Goal: Task Accomplishment & Management: Manage account settings

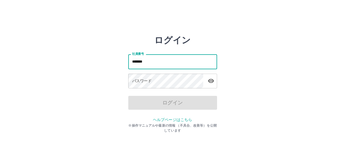
type input "*******"
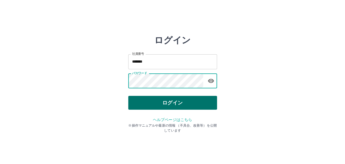
click at [155, 103] on button "ログイン" at bounding box center [172, 103] width 89 height 14
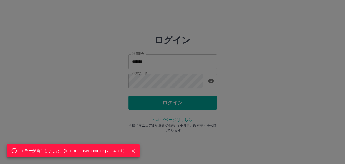
click at [161, 81] on div "エラーが発生しました。( Incorrect username or password. )" at bounding box center [172, 82] width 345 height 164
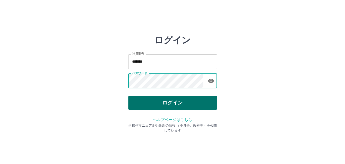
click at [160, 109] on button "ログイン" at bounding box center [172, 103] width 89 height 14
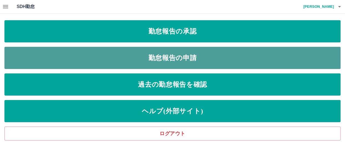
drag, startPoint x: 197, startPoint y: 55, endPoint x: 193, endPoint y: 51, distance: 5.7
click at [197, 56] on link "勤怠報告の申請" at bounding box center [172, 58] width 336 height 22
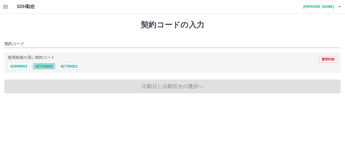
drag, startPoint x: 49, startPoint y: 67, endPoint x: 54, endPoint y: 69, distance: 4.7
click at [49, 67] on button "42745002" at bounding box center [44, 66] width 22 height 7
type input "********"
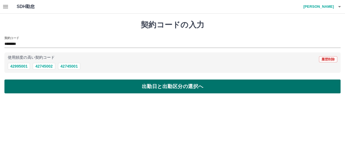
click at [66, 82] on button "出勤日と出勤区分の選択へ" at bounding box center [172, 87] width 336 height 14
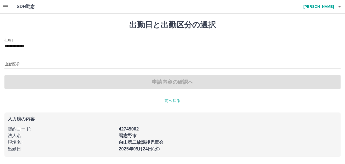
click at [33, 45] on input "**********" at bounding box center [172, 46] width 336 height 7
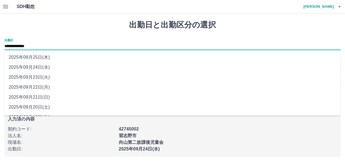
click at [39, 87] on li "2025年09月22日(月)" at bounding box center [172, 87] width 336 height 10
type input "**********"
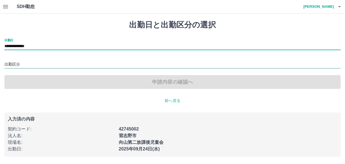
click at [27, 64] on input "出勤区分" at bounding box center [172, 64] width 336 height 7
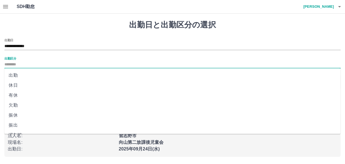
click at [24, 76] on li "出勤" at bounding box center [172, 76] width 336 height 10
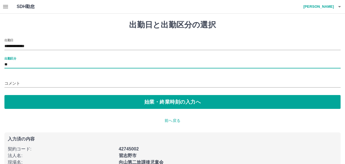
type input "**"
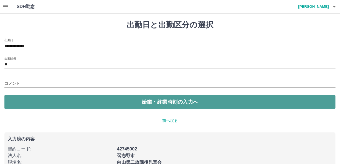
click at [82, 101] on button "始業・終業時刻の入力へ" at bounding box center [170, 102] width 332 height 14
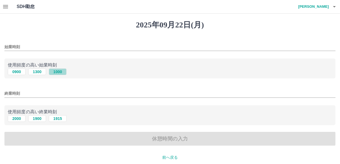
click at [52, 71] on button "1000" at bounding box center [58, 72] width 18 height 7
type input "****"
click at [34, 119] on button "1900" at bounding box center [37, 119] width 18 height 7
type input "****"
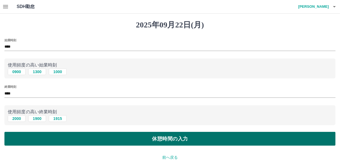
click at [125, 143] on button "休憩時間の入力" at bounding box center [170, 139] width 332 height 14
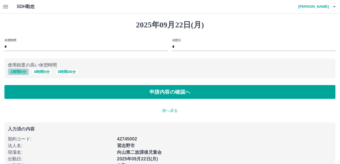
click at [16, 72] on button "1 時間 0 分" at bounding box center [18, 72] width 21 height 7
type input "*"
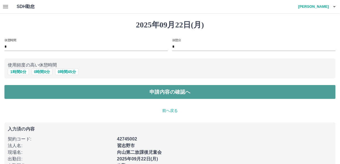
click at [57, 94] on button "申請内容の確認へ" at bounding box center [170, 92] width 332 height 14
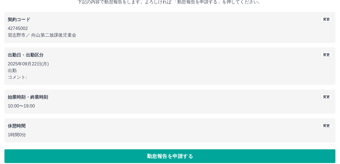
scroll to position [43, 0]
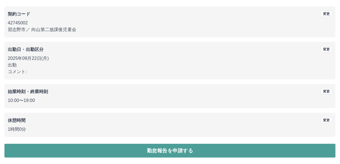
click at [164, 150] on button "勤怠報告を申請する" at bounding box center [170, 151] width 332 height 14
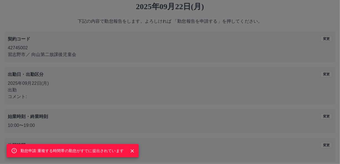
scroll to position [0, 0]
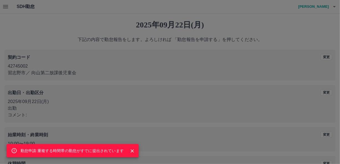
click at [47, 33] on div "勤怠申請:重複する時間帯の勤怠がすでに提出されています" at bounding box center [170, 82] width 340 height 164
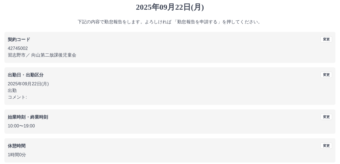
scroll to position [28, 0]
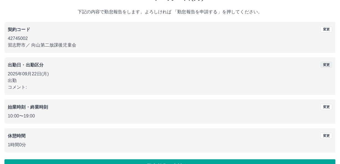
click at [329, 64] on button "変更" at bounding box center [327, 65] width 12 height 6
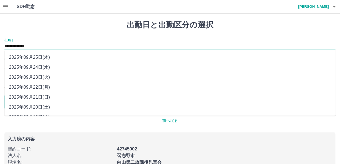
click at [72, 46] on input "**********" at bounding box center [170, 46] width 332 height 7
click at [50, 80] on li "2025年09月23日(火)" at bounding box center [170, 77] width 332 height 10
type input "**********"
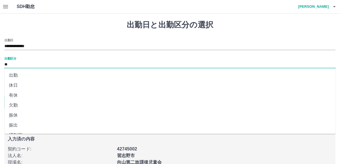
click at [45, 64] on input "**" at bounding box center [170, 64] width 332 height 7
drag, startPoint x: 24, startPoint y: 86, endPoint x: 28, endPoint y: 86, distance: 4.2
click at [24, 86] on li "休日" at bounding box center [170, 86] width 332 height 10
type input "**"
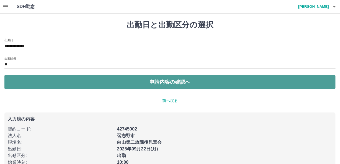
click at [106, 88] on button "申請内容の確認へ" at bounding box center [170, 82] width 332 height 14
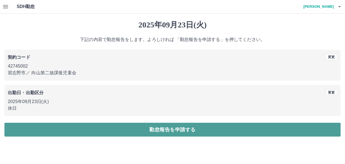
click at [122, 131] on button "勤怠報告を申請する" at bounding box center [172, 130] width 336 height 14
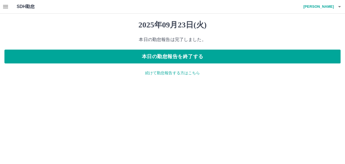
click at [159, 74] on p "続けて勤怠報告する方はこちら" at bounding box center [172, 73] width 336 height 6
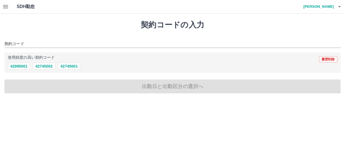
click at [0, 7] on button "button" at bounding box center [5, 6] width 11 height 13
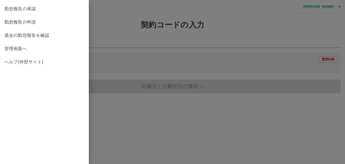
click at [33, 9] on span "勤怠報告の承認" at bounding box center [44, 9] width 80 height 7
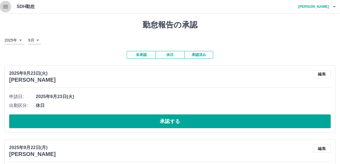
click at [1, 6] on button "button" at bounding box center [5, 6] width 11 height 13
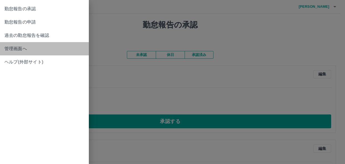
click at [19, 49] on span "管理画面へ" at bounding box center [44, 49] width 80 height 7
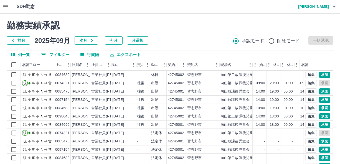
scroll to position [70, 0]
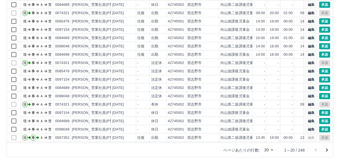
click at [330, 152] on icon "次のページへ" at bounding box center [327, 150] width 7 height 7
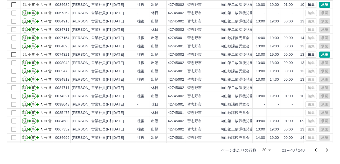
click at [328, 150] on icon "次のページへ" at bounding box center [328, 150] width 2 height 3
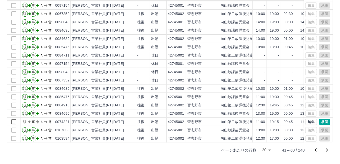
scroll to position [28, 0]
click at [328, 151] on icon "次のページへ" at bounding box center [327, 150] width 7 height 7
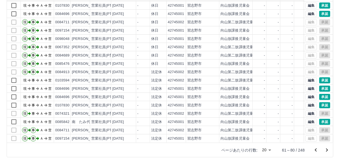
click at [328, 150] on icon "次のページへ" at bounding box center [327, 150] width 7 height 7
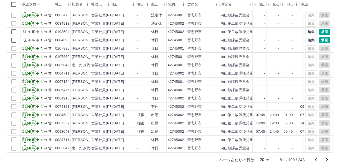
scroll to position [70, 0]
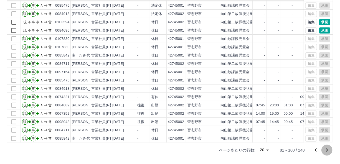
click at [327, 150] on icon "次のページへ" at bounding box center [327, 150] width 7 height 7
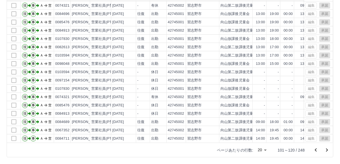
click at [330, 150] on icon "次のページへ" at bounding box center [327, 150] width 7 height 7
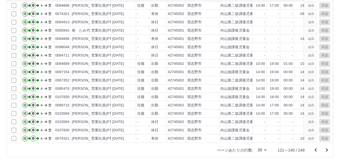
scroll to position [28, 0]
click at [328, 151] on icon "次のページへ" at bounding box center [328, 150] width 2 height 3
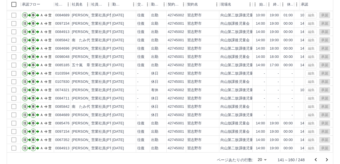
scroll to position [70, 0]
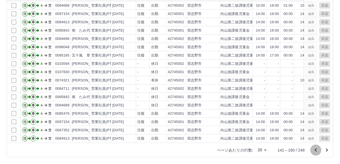
click at [317, 149] on icon "前のページへ" at bounding box center [316, 150] width 2 height 3
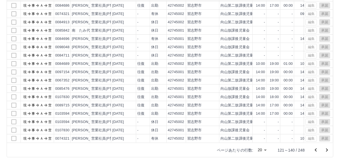
scroll to position [0, 0]
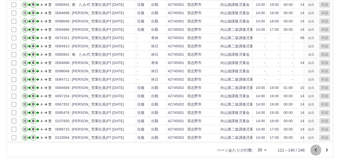
click at [317, 149] on icon "前のページへ" at bounding box center [316, 150] width 2 height 3
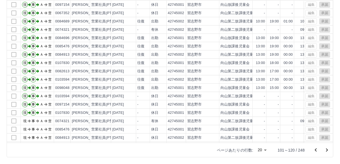
click at [317, 149] on icon "前のページへ" at bounding box center [316, 150] width 2 height 3
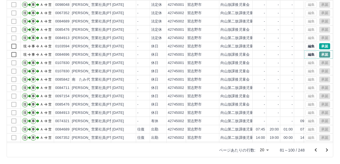
click at [321, 54] on button "承認" at bounding box center [325, 55] width 11 height 6
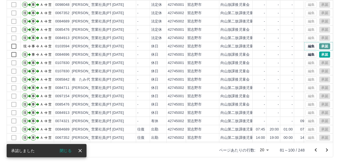
click at [323, 46] on button "承認" at bounding box center [325, 46] width 11 height 6
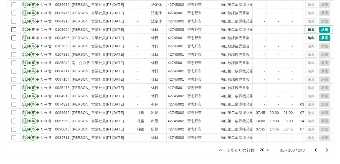
scroll to position [28, 0]
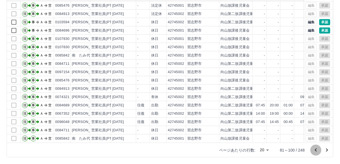
click at [316, 149] on icon "前のページへ" at bounding box center [316, 150] width 2 height 3
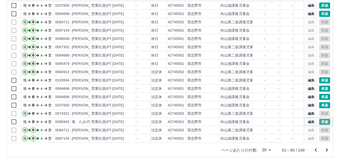
click at [322, 119] on button "承認" at bounding box center [325, 122] width 11 height 6
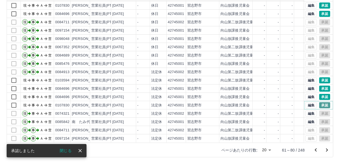
click at [320, 102] on button "承認" at bounding box center [325, 105] width 11 height 6
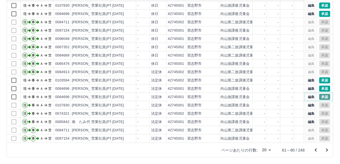
click at [321, 94] on button "承認" at bounding box center [325, 97] width 11 height 6
click at [321, 77] on button "承認" at bounding box center [325, 80] width 11 height 6
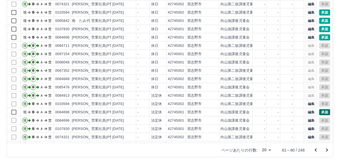
scroll to position [0, 0]
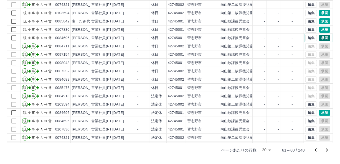
click at [324, 37] on button "承認" at bounding box center [325, 38] width 11 height 6
click at [320, 28] on button "承認" at bounding box center [325, 30] width 11 height 6
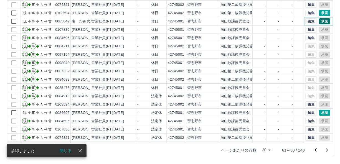
click at [320, 19] on button "承認" at bounding box center [325, 21] width 11 height 6
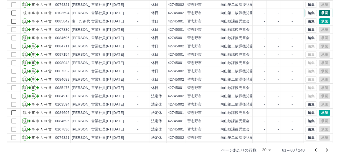
click at [320, 13] on button "承認" at bounding box center [325, 13] width 11 height 6
click at [337, 7] on div "勤務実績承認 前月 2025年09月 次月 今月 月選択 承認モード 削除モード 一括承認 列一覧 0 フィルター 行間隔 エクスポート 承認フロー 社員番号…" at bounding box center [170, 53] width 340 height 221
click at [320, 12] on button "承認" at bounding box center [325, 13] width 11 height 6
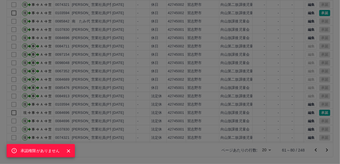
click at [338, 25] on div "承認権限がありません" at bounding box center [170, 82] width 340 height 164
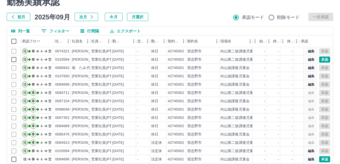
scroll to position [15, 0]
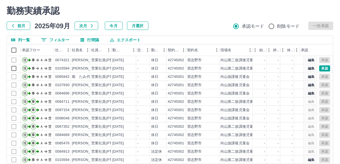
click at [125, 39] on button "エクスポート" at bounding box center [125, 40] width 39 height 8
click at [114, 62] on li "印刷" at bounding box center [128, 61] width 45 height 10
click at [193, 23] on div "前月 2025年09月 次月 今月 月選択 承認モード 削除モード 一括承認" at bounding box center [170, 26] width 327 height 8
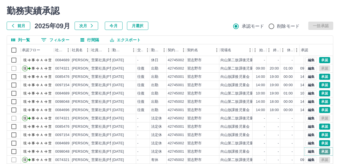
click at [322, 149] on button "承認" at bounding box center [325, 152] width 11 height 6
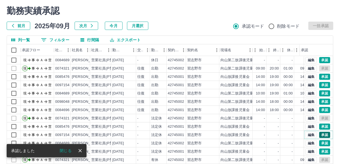
click at [322, 132] on button "承認" at bounding box center [325, 135] width 11 height 6
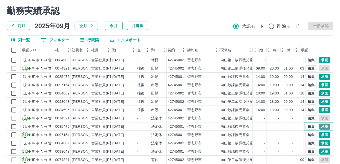
click at [320, 124] on button "承認" at bounding box center [325, 127] width 11 height 6
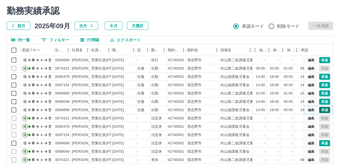
click at [321, 107] on button "承認" at bounding box center [325, 110] width 11 height 6
click at [320, 99] on button "承認" at bounding box center [325, 102] width 11 height 6
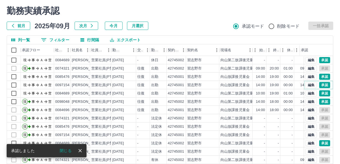
click at [322, 82] on button "承認" at bounding box center [325, 85] width 11 height 6
click at [321, 74] on button "承認" at bounding box center [325, 77] width 11 height 6
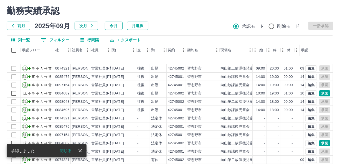
click at [338, 116] on div "勤務実績承認 前月 2025年09月 次月 今月 月選択 承認モード 削除モード 一括承認 列一覧 フィルター 行間隔 エクスポート 承認フロー 社員番号 社…" at bounding box center [170, 109] width 340 height 221
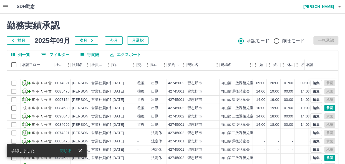
scroll to position [28, 0]
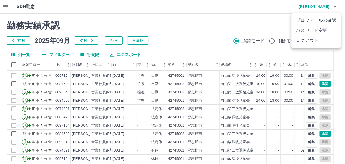
click at [312, 41] on li "ログアウト" at bounding box center [316, 41] width 49 height 10
